Goal: Task Accomplishment & Management: Manage account settings

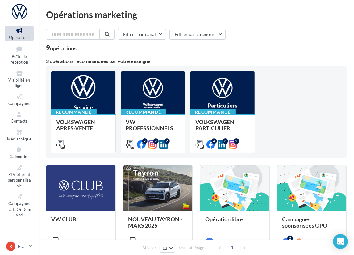
click at [31, 245] on icon at bounding box center [30, 246] width 3 height 5
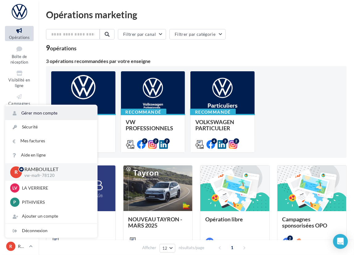
click at [33, 111] on link "Gérer mon compte" at bounding box center [51, 113] width 92 height 14
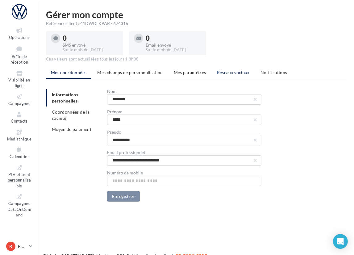
click at [244, 76] on li "Réseaux sociaux" at bounding box center [233, 72] width 43 height 11
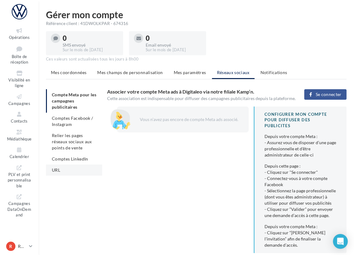
click at [62, 167] on li "URL" at bounding box center [74, 170] width 56 height 11
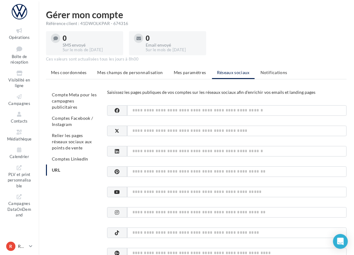
scroll to position [62, 0]
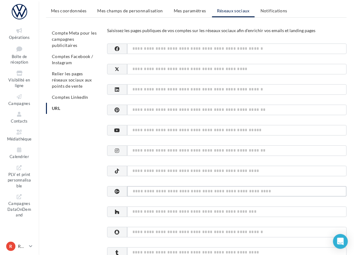
click at [139, 194] on input at bounding box center [237, 191] width 220 height 10
paste input "**********"
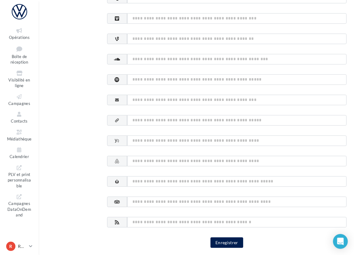
scroll to position [335, 0]
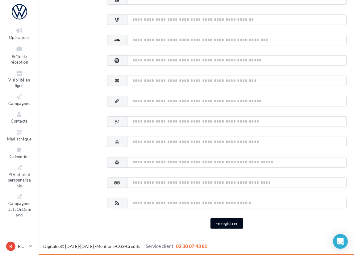
type input "**********"
click at [231, 219] on button "Enregistrer" at bounding box center [227, 223] width 33 height 10
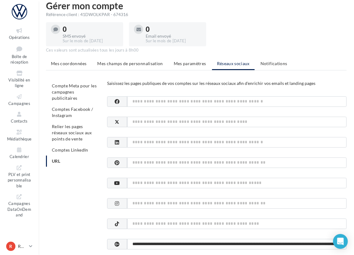
scroll to position [0, 0]
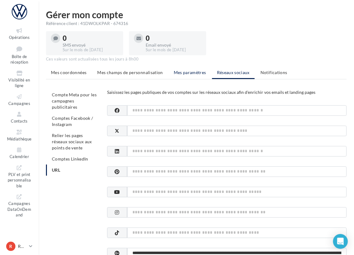
click at [186, 73] on span "Mes paramètres" at bounding box center [190, 72] width 32 height 5
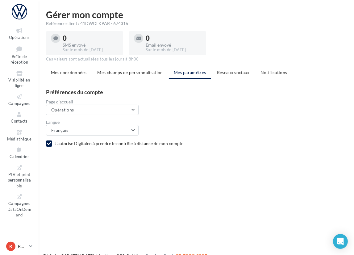
click at [200, 74] on ul "Mes coordonnées Mes champs de personnalisation Mes paramètres Réseaux sociaux N…" at bounding box center [196, 73] width 301 height 12
click at [228, 74] on span "Réseaux sociaux" at bounding box center [233, 72] width 33 height 5
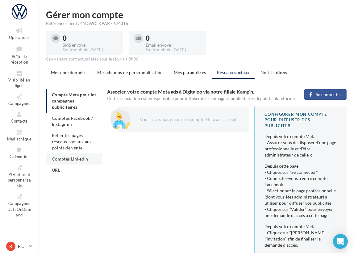
click at [69, 155] on li "Comptes LinkedIn" at bounding box center [74, 158] width 56 height 11
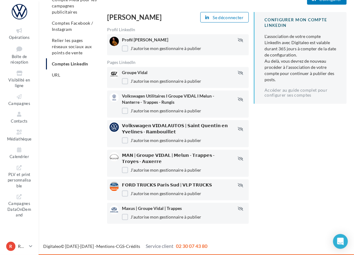
scroll to position [96, 0]
click at [30, 245] on icon at bounding box center [30, 246] width 3 height 5
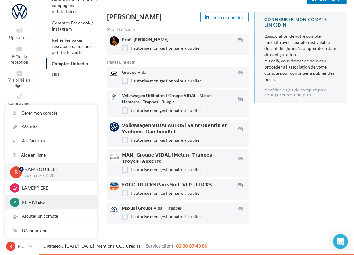
click at [27, 203] on p "PITHIVIERS" at bounding box center [56, 202] width 68 height 6
